Goal: Check status: Check status

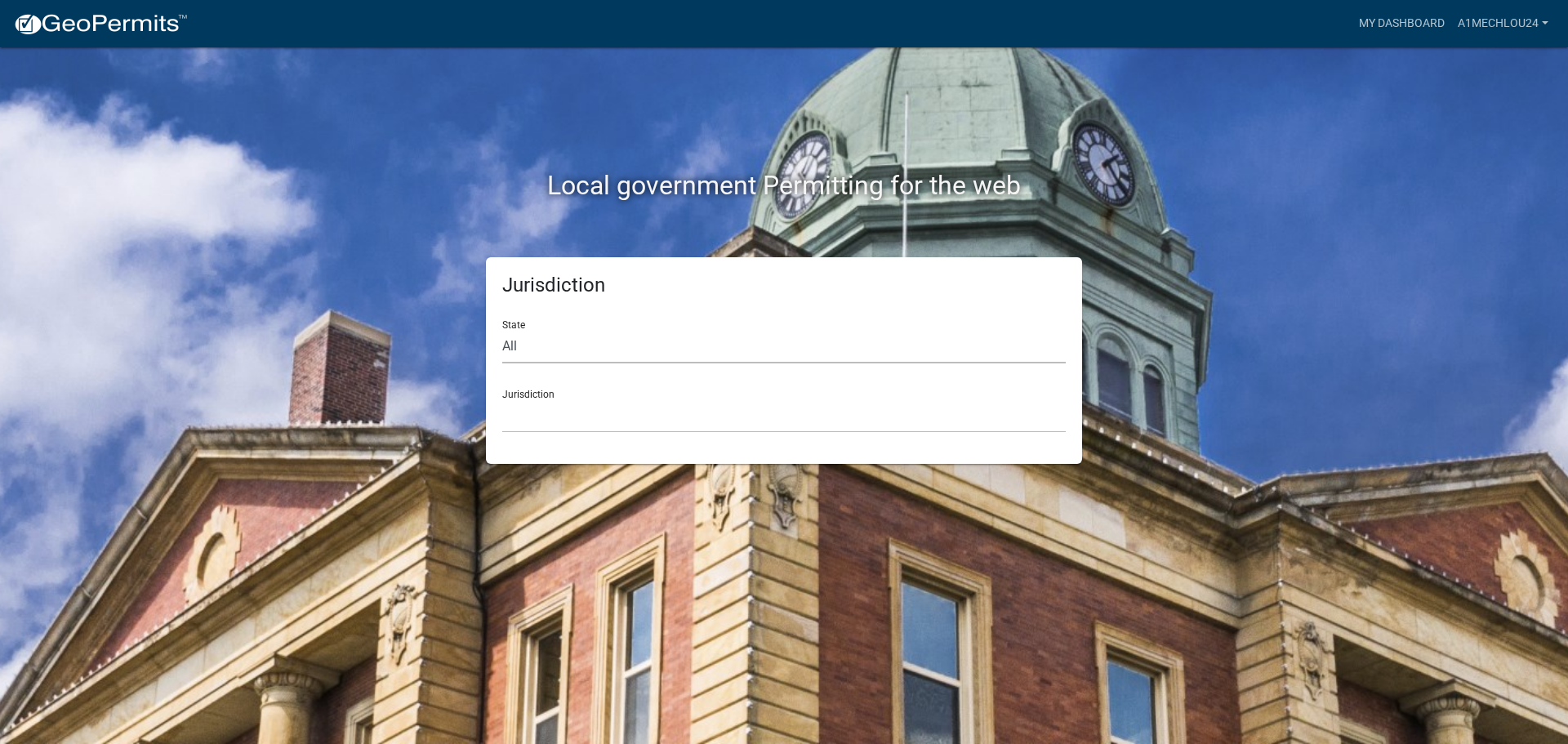
click at [534, 350] on select "All [US_STATE] [US_STATE] [US_STATE] [US_STATE] [US_STATE] [US_STATE] [US_STATE…" at bounding box center [784, 346] width 564 height 33
select select "[US_STATE]"
click at [502, 330] on select "All Colorado Georgia Indiana Iowa Kansas Minnesota Ohio South Carolina Wisconsin" at bounding box center [784, 346] width 564 height 33
click at [519, 440] on div "Jurisdiction State All Colorado Georgia Indiana Iowa Kansas Minnesota Ohio Sout…" at bounding box center [784, 361] width 596 height 207
click at [517, 426] on select "City of Charlestown, Indiana City of Jeffersonville, Indiana City of Logansport…" at bounding box center [784, 416] width 564 height 33
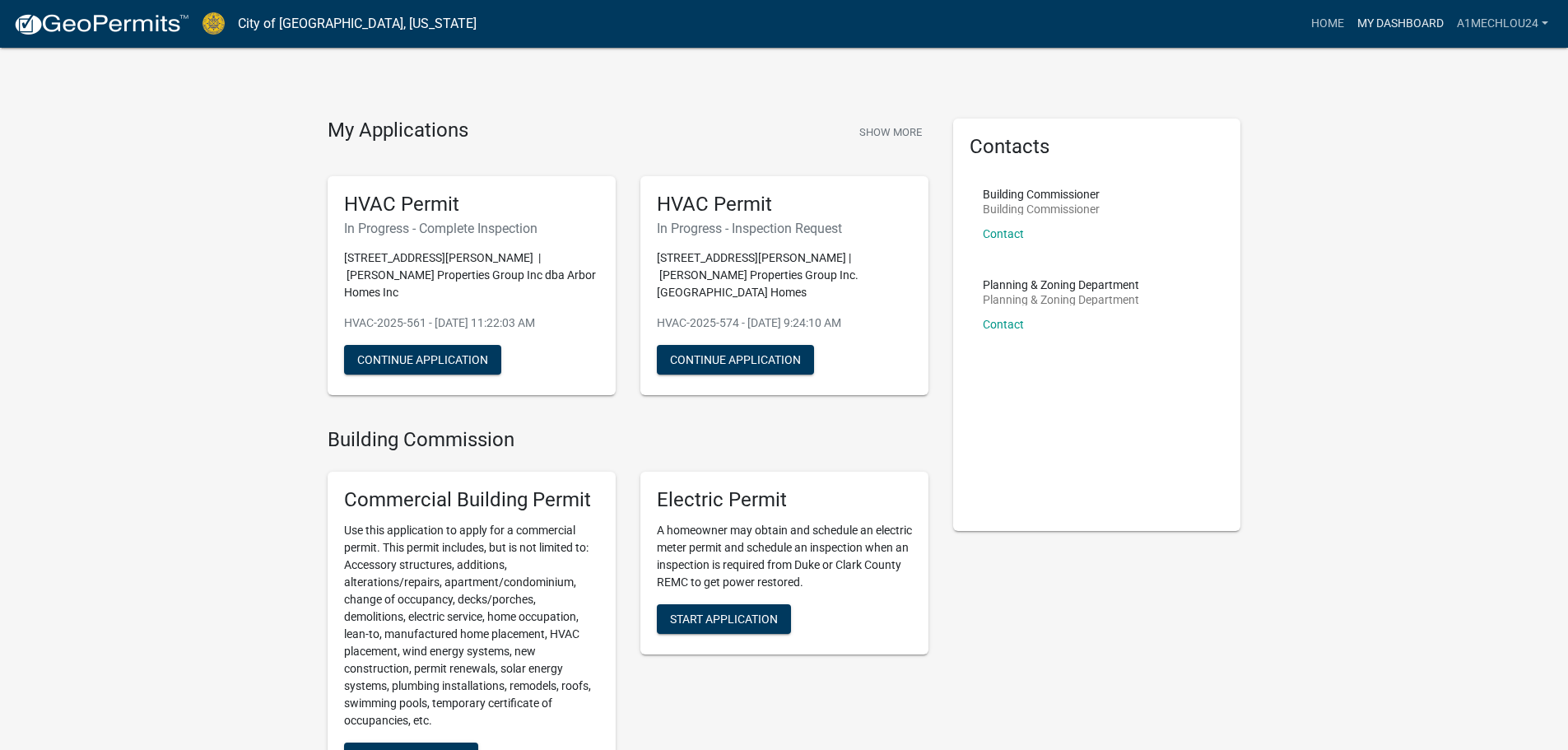
click at [1400, 18] on link "My Dashboard" at bounding box center [1401, 24] width 100 height 31
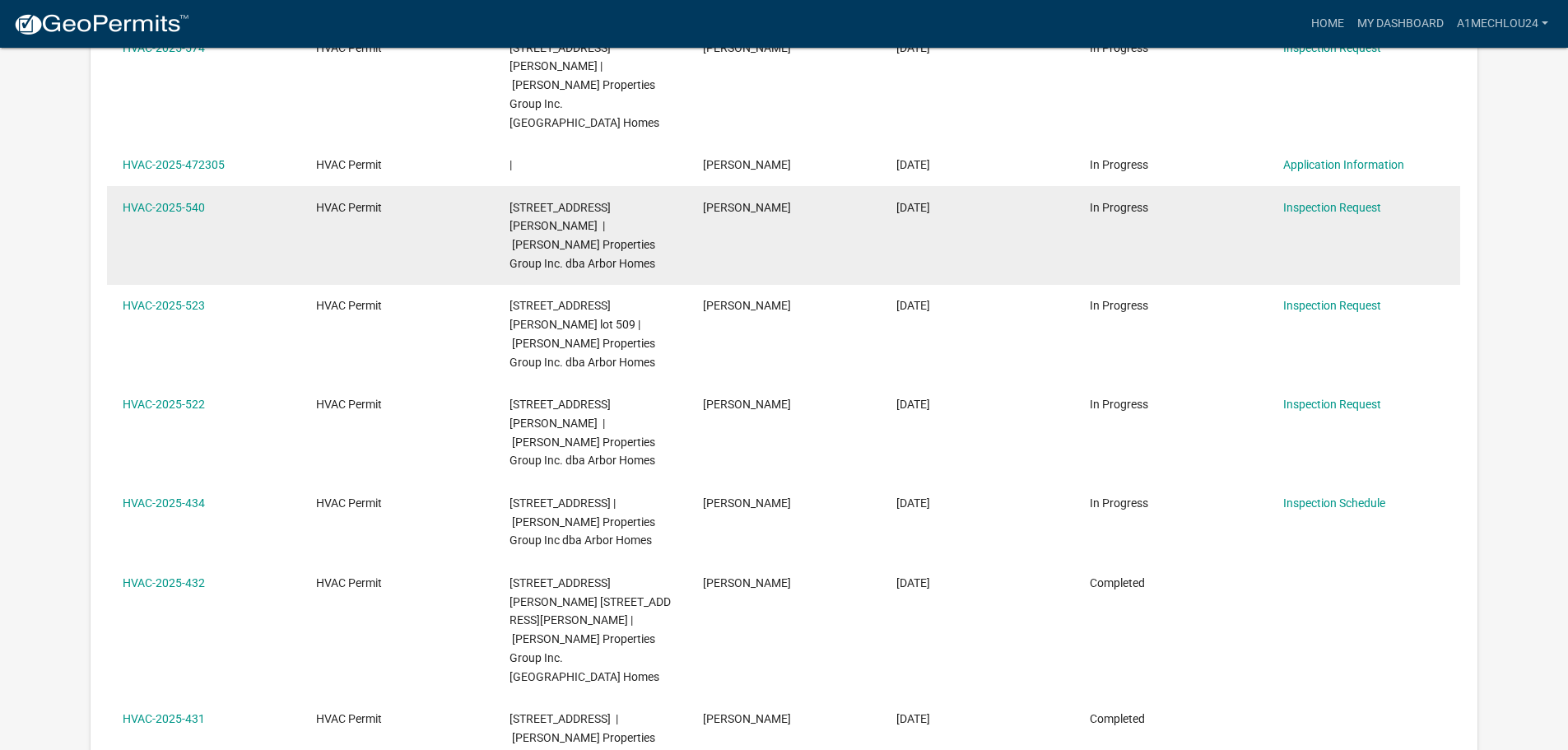
scroll to position [494, 0]
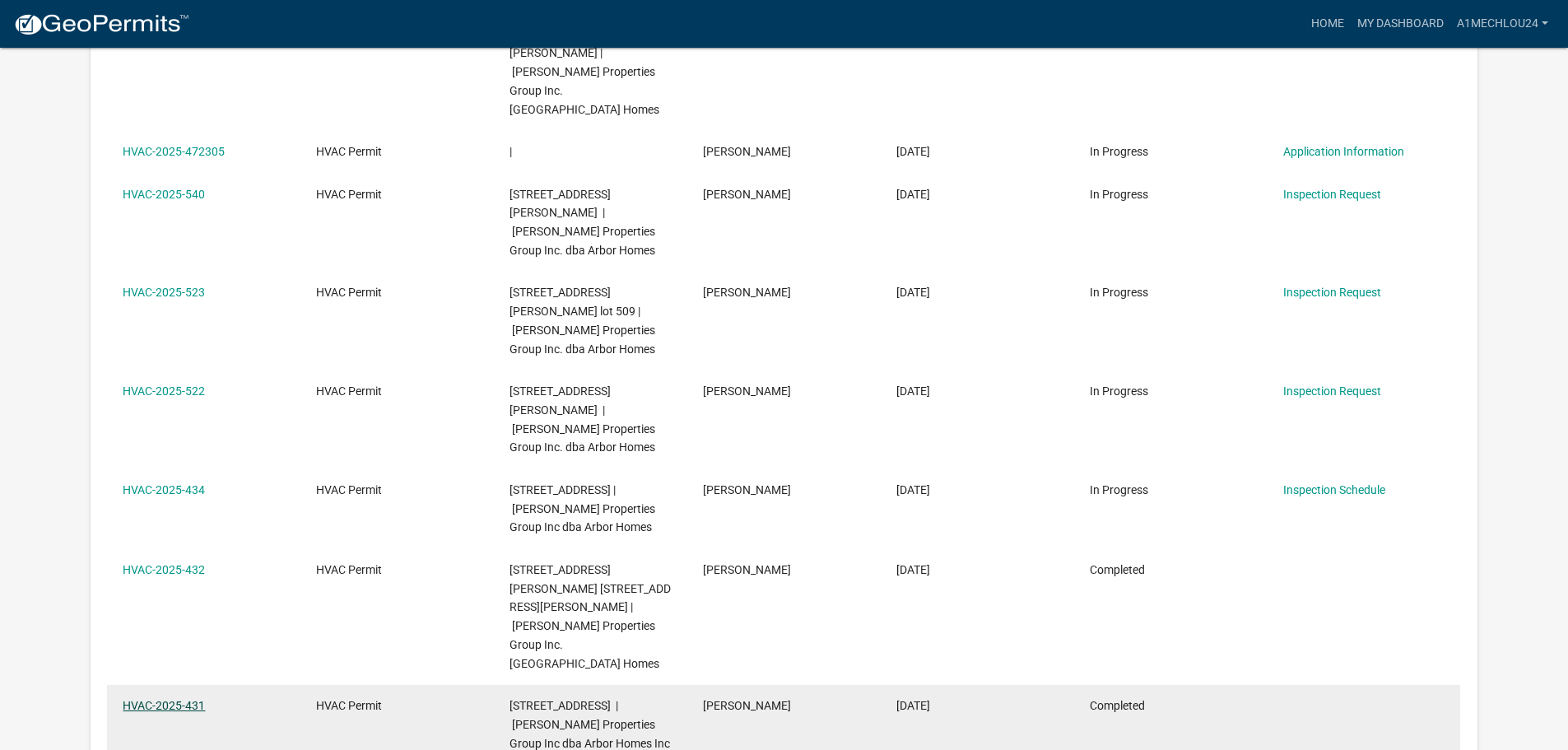
click at [158, 699] on link "HVAC-2025-431" at bounding box center [163, 705] width 82 height 13
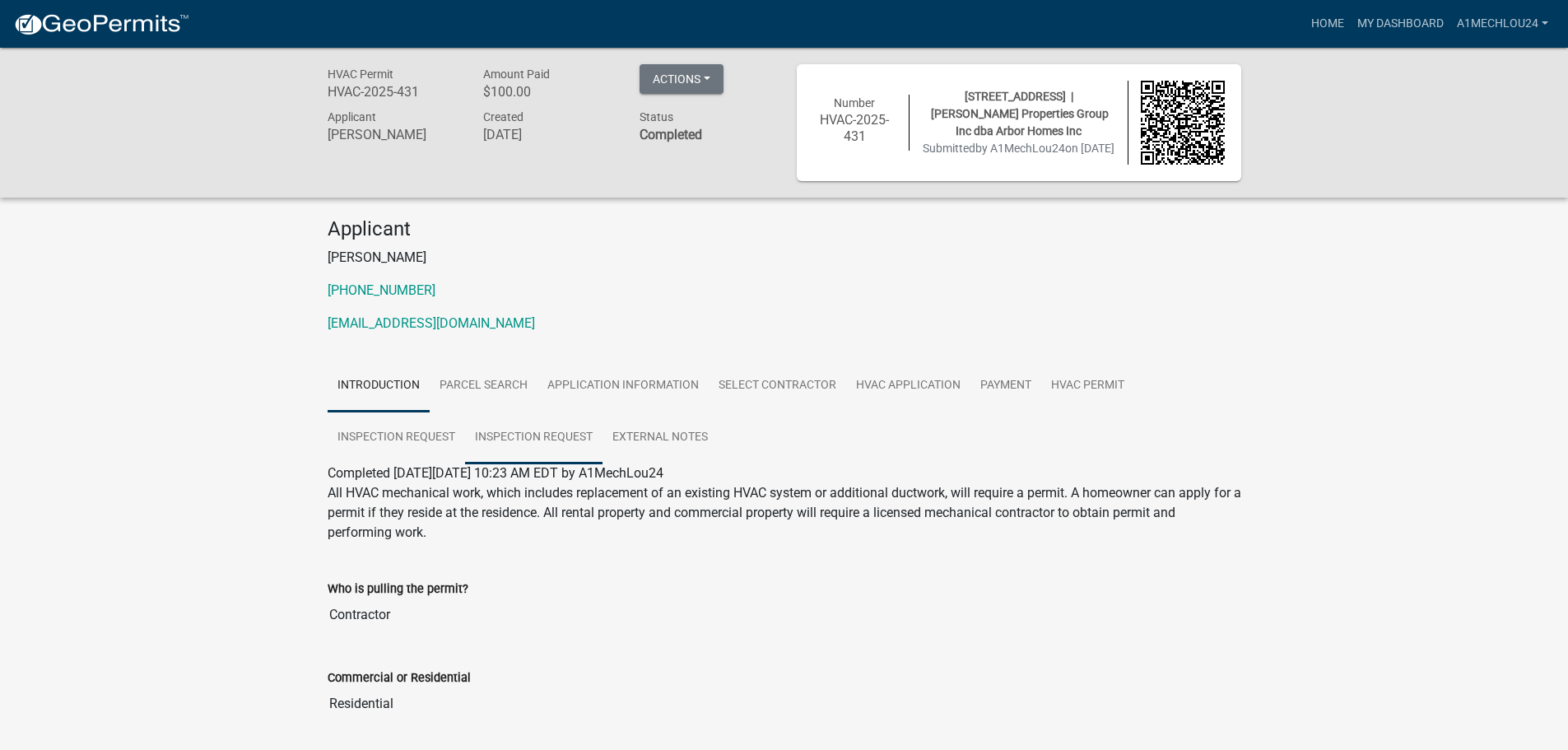
click at [546, 439] on link "Inspection Request" at bounding box center [534, 437] width 137 height 53
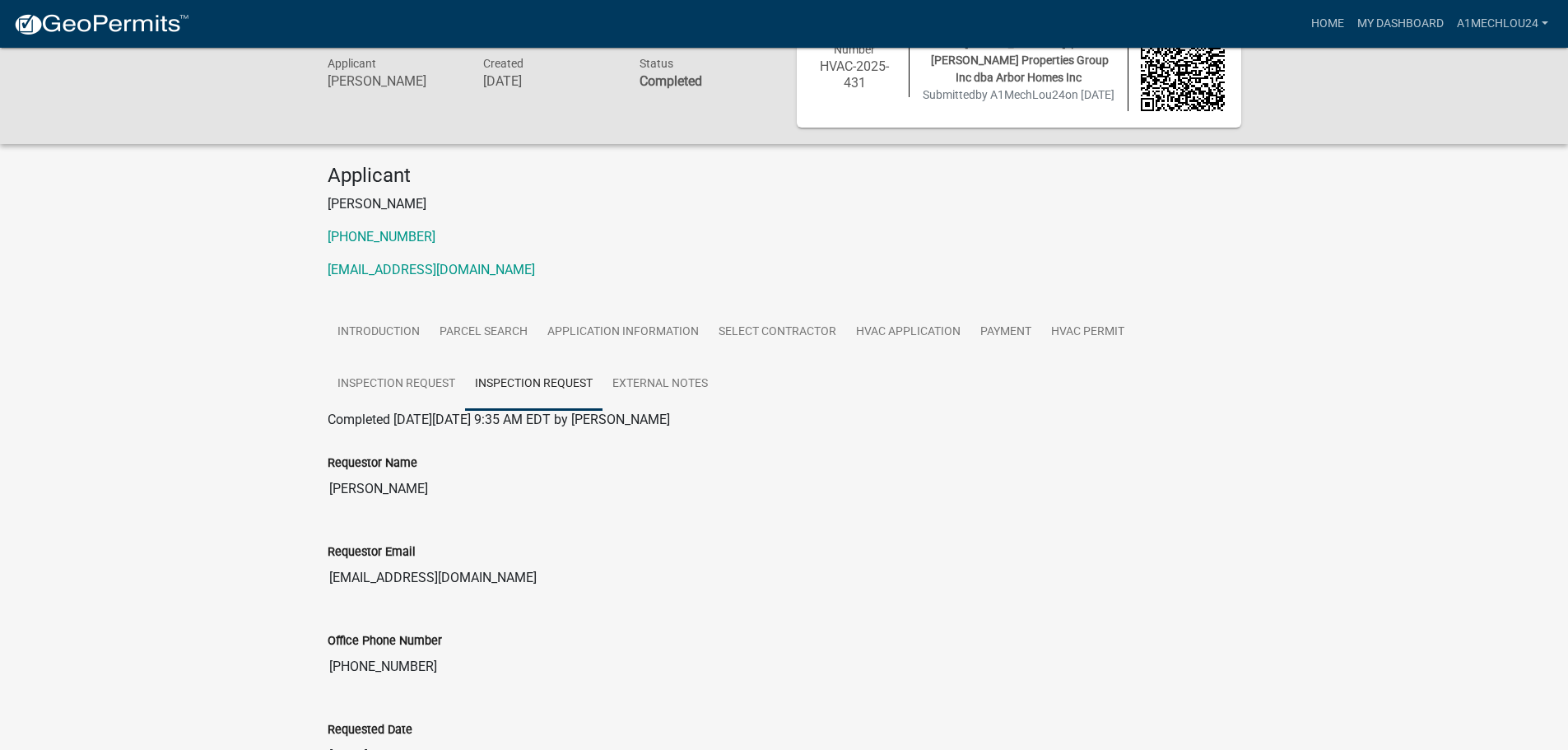
scroll to position [52, 0]
click at [438, 387] on link "Inspection Request" at bounding box center [396, 385] width 137 height 53
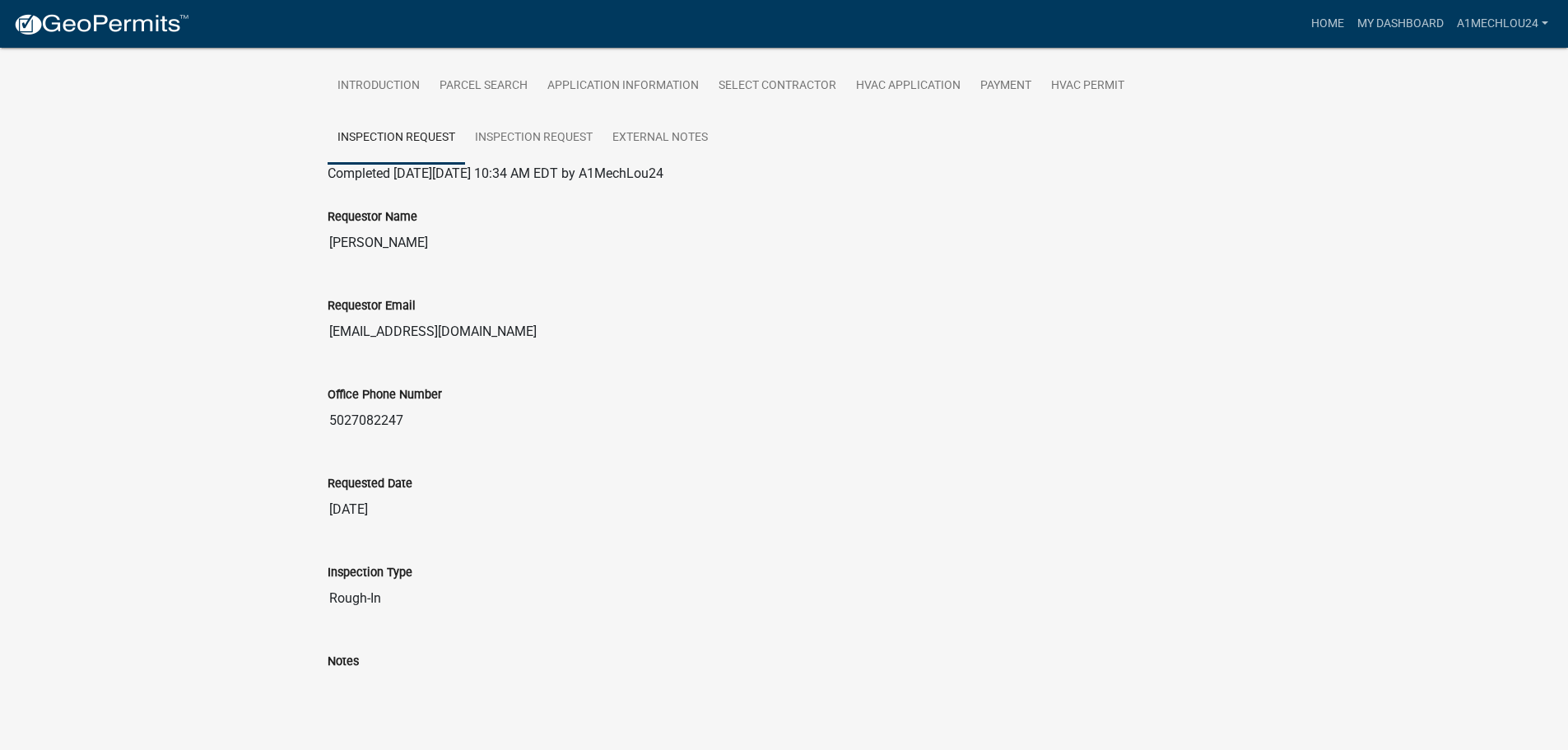
scroll to position [377, 0]
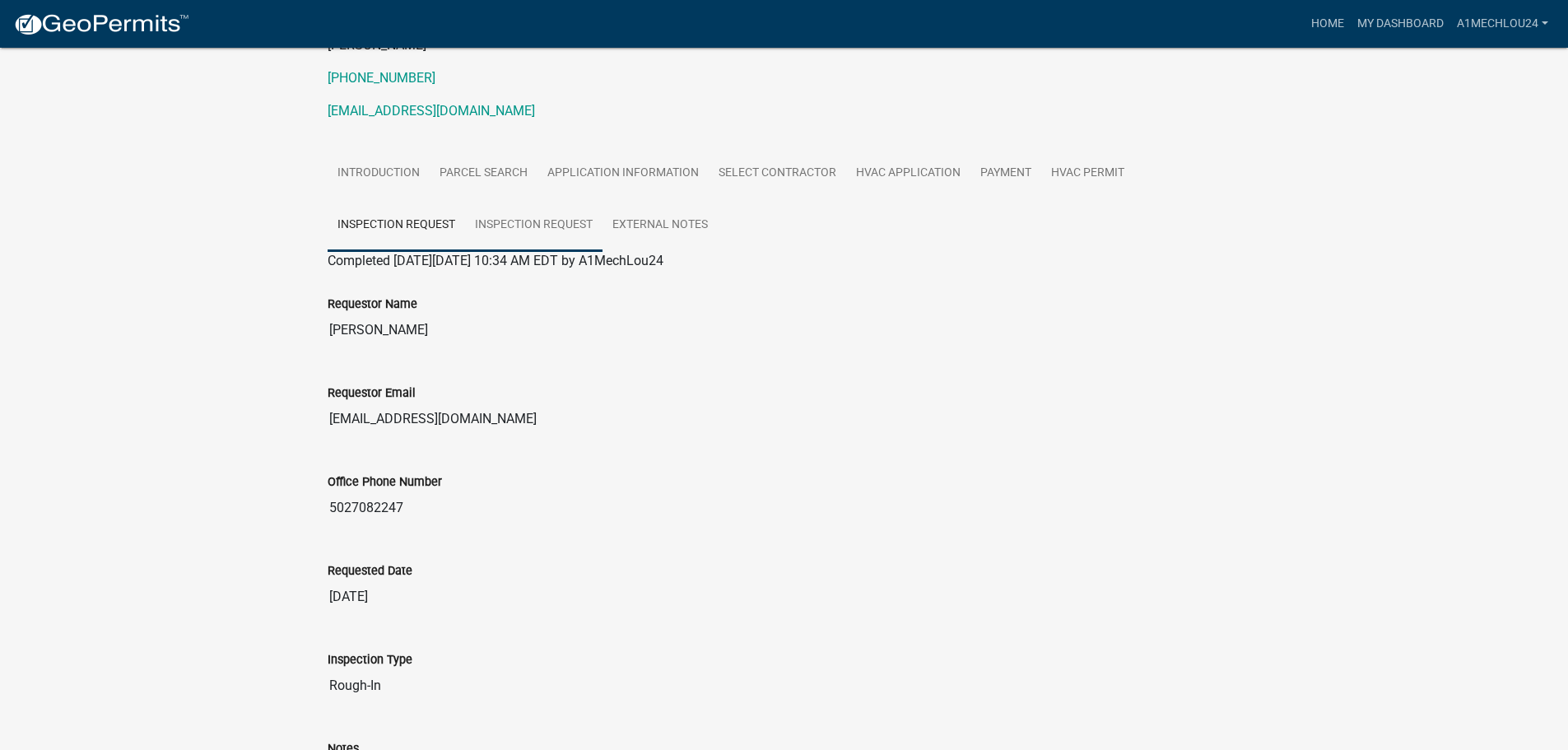
click at [517, 228] on link "Inspection Request" at bounding box center [534, 225] width 137 height 53
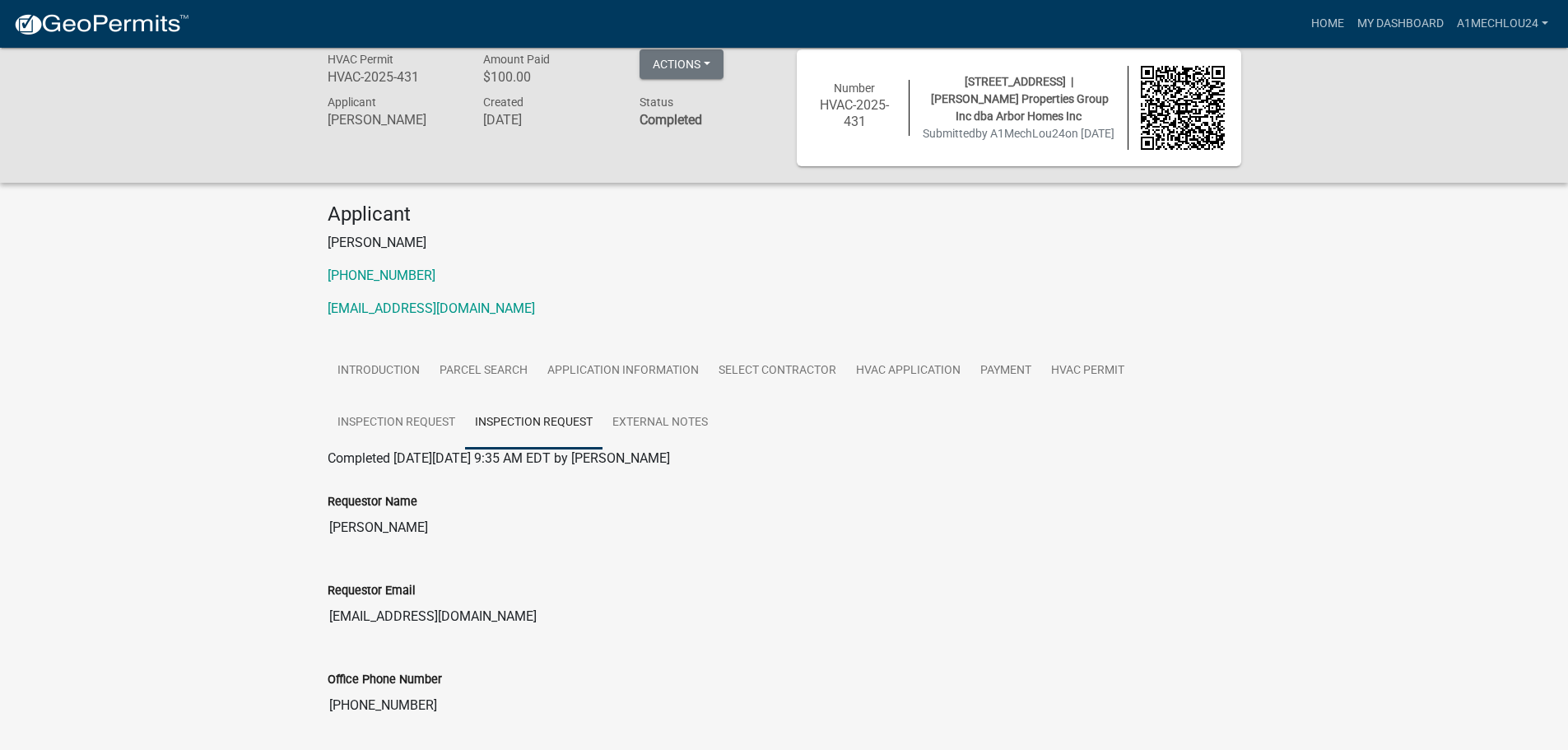
scroll to position [0, 0]
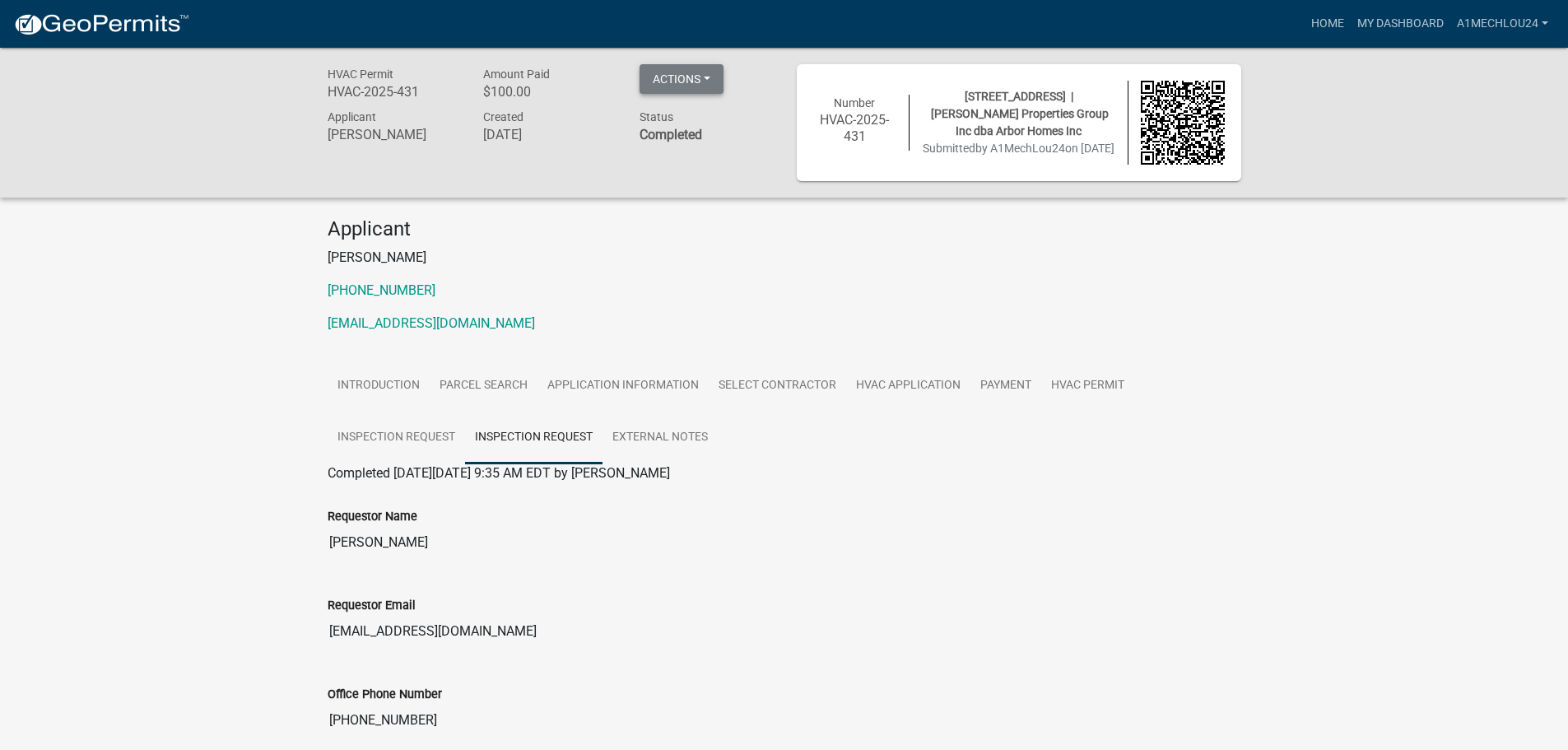
click at [716, 78] on button "Actions" at bounding box center [681, 78] width 84 height 29
click at [692, 160] on link "Printer Friendly" at bounding box center [705, 161] width 132 height 40
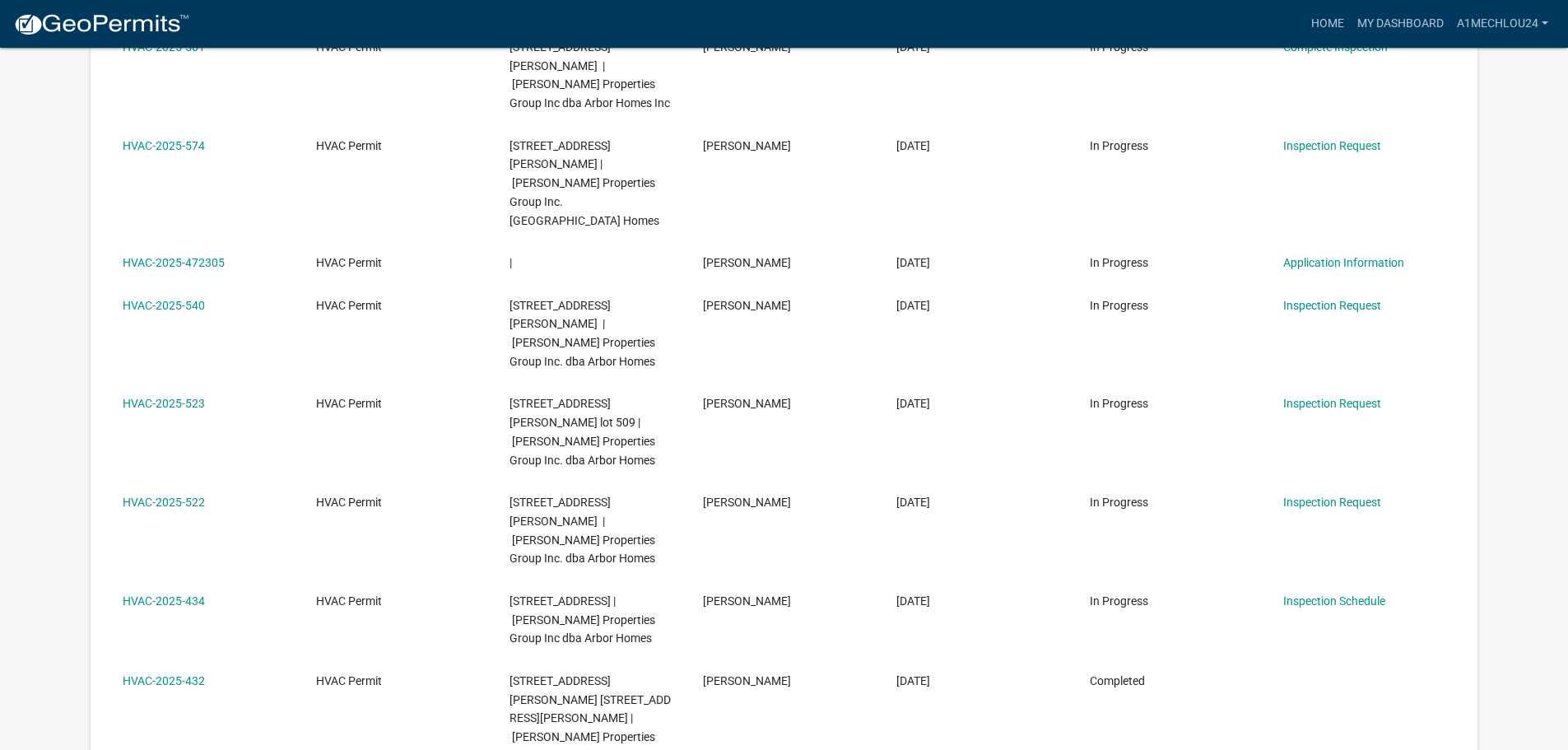
scroll to position [383, 0]
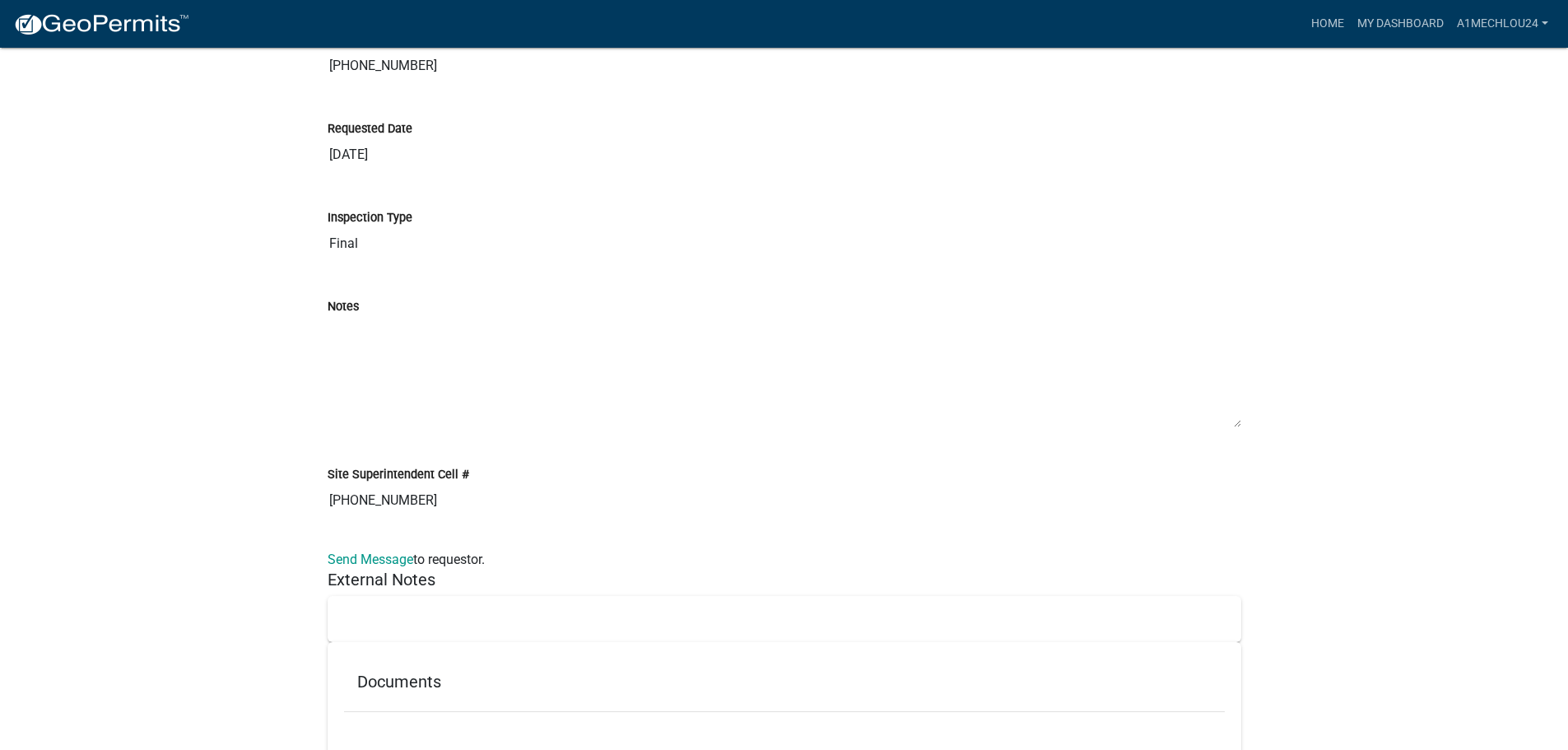
scroll to position [4393, 0]
